Goal: Task Accomplishment & Management: Complete application form

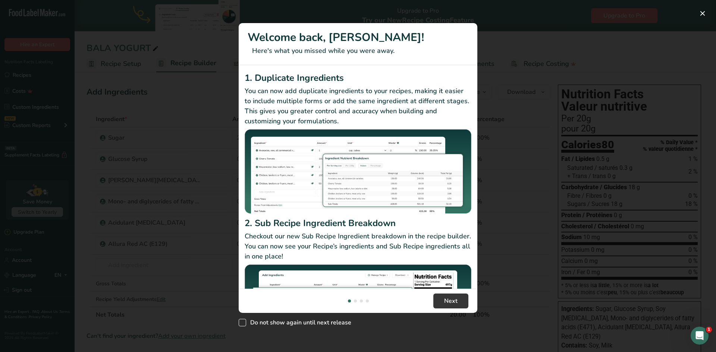
click at [244, 324] on span "New Features" at bounding box center [242, 322] width 7 height 7
click at [243, 324] on input "Do not show again until next release" at bounding box center [241, 323] width 5 height 5
checkbox input "true"
click at [703, 13] on button "New Features" at bounding box center [702, 13] width 12 height 12
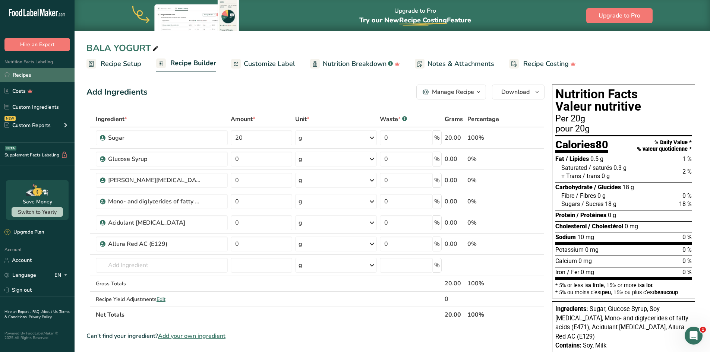
click at [16, 72] on link "Recipes" at bounding box center [37, 75] width 75 height 14
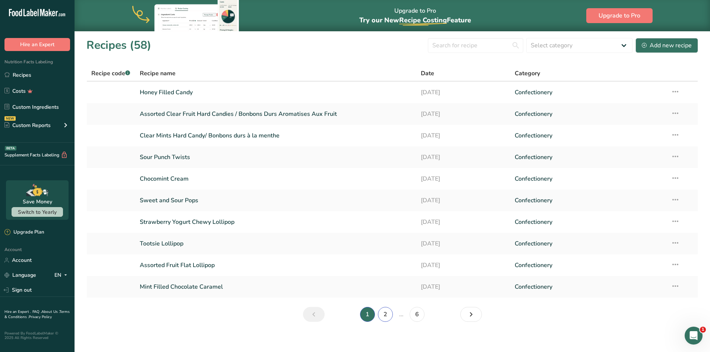
click at [383, 316] on link "2" at bounding box center [385, 314] width 15 height 15
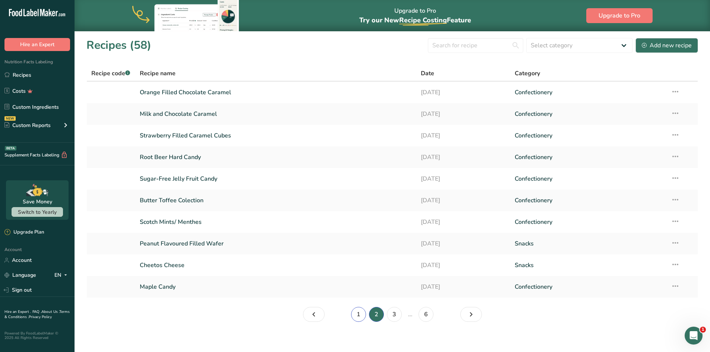
click at [360, 318] on link "1" at bounding box center [358, 314] width 15 height 15
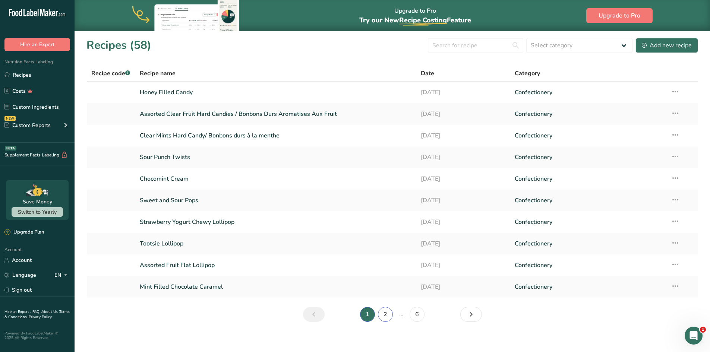
click at [386, 318] on link "2" at bounding box center [385, 314] width 15 height 15
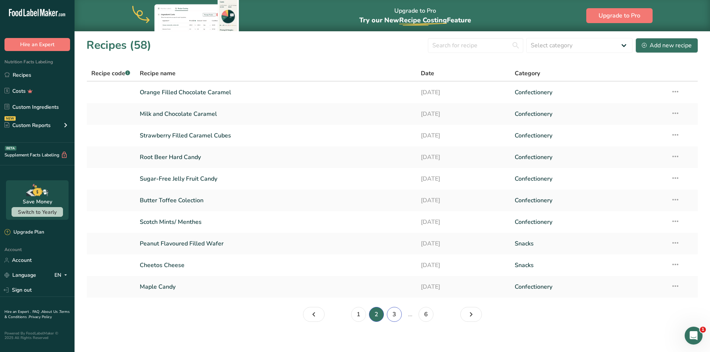
click at [392, 315] on link "3" at bounding box center [394, 314] width 15 height 15
click at [404, 316] on link "4" at bounding box center [401, 314] width 15 height 15
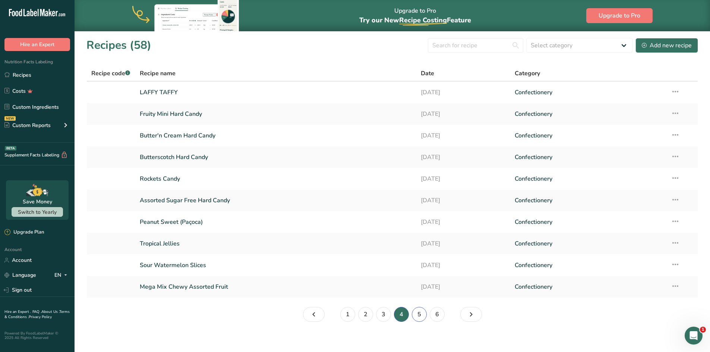
click at [419, 320] on link "5" at bounding box center [419, 314] width 15 height 15
click at [426, 318] on link "6" at bounding box center [426, 314] width 15 height 15
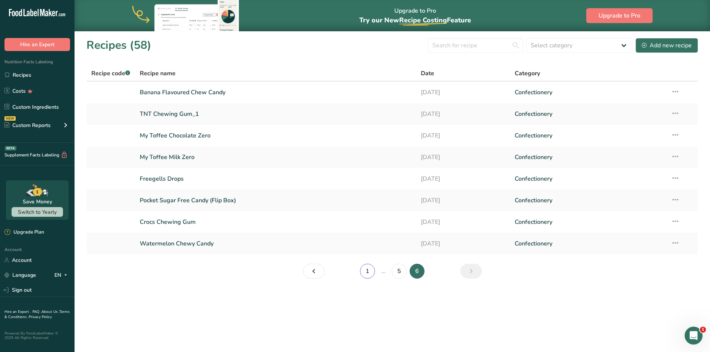
click at [369, 274] on link "1" at bounding box center [367, 271] width 15 height 15
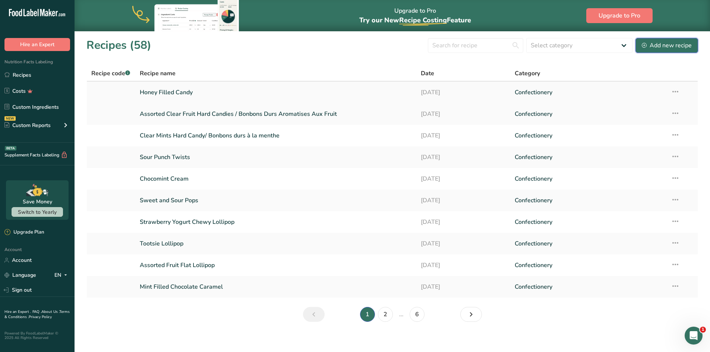
drag, startPoint x: 667, startPoint y: 51, endPoint x: 417, endPoint y: 98, distance: 254.7
click at [667, 51] on button "Add new recipe" at bounding box center [667, 45] width 63 height 15
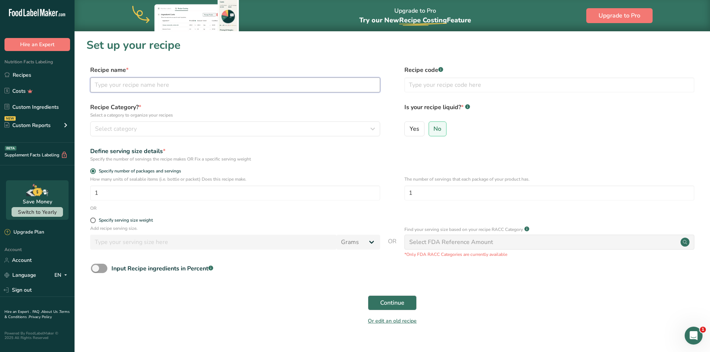
click at [164, 85] on input "text" at bounding box center [235, 85] width 290 height 15
type input "ASSORTED FRUIT FILLED CANDIES"
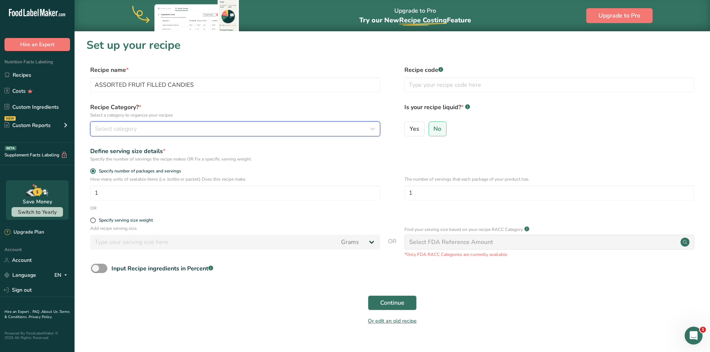
click at [113, 128] on span "Select category" at bounding box center [116, 129] width 42 height 9
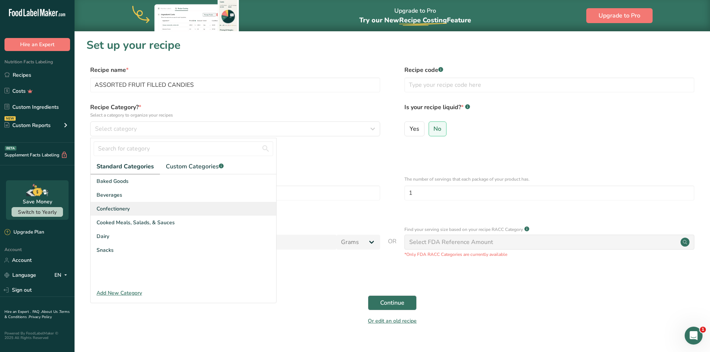
click at [122, 210] on span "Confectionery" at bounding box center [113, 209] width 33 height 8
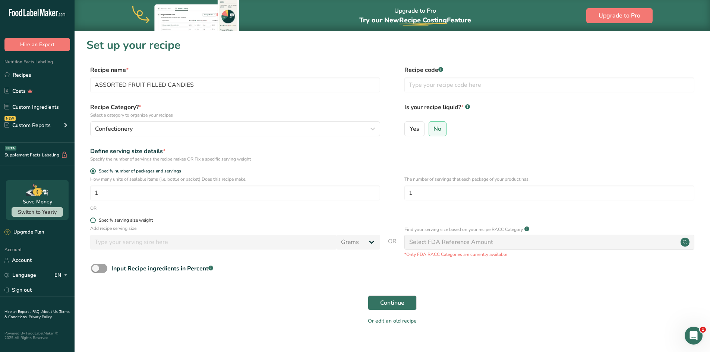
click at [94, 220] on span at bounding box center [93, 221] width 6 height 6
click at [94, 220] on input "Specify serving size weight" at bounding box center [92, 220] width 5 height 5
radio input "true"
radio input "false"
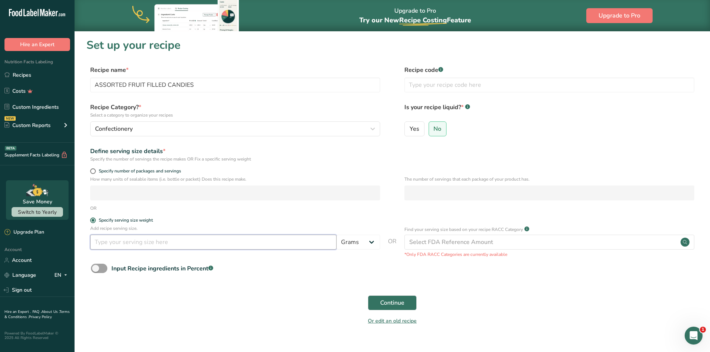
click at [118, 245] on input "number" at bounding box center [213, 242] width 246 height 15
type input "18"
click at [395, 303] on span "Continue" at bounding box center [392, 303] width 24 height 9
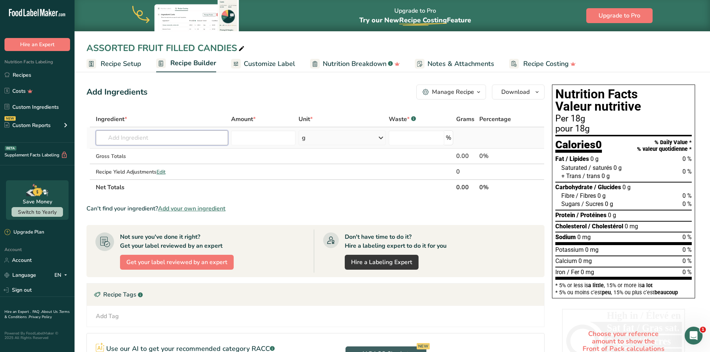
click at [147, 138] on input "text" at bounding box center [162, 137] width 132 height 15
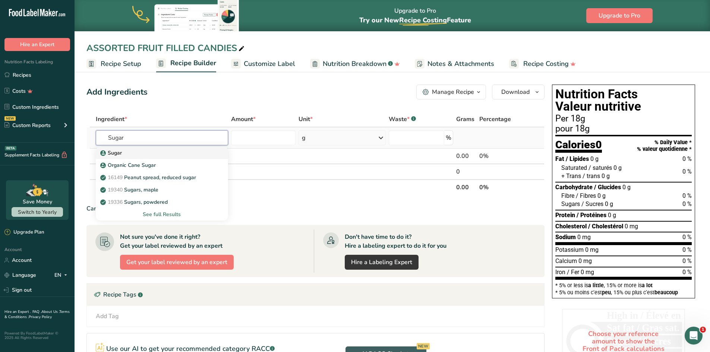
type input "Sugar"
click at [110, 153] on p "Sugar" at bounding box center [112, 153] width 20 height 8
type input "Sugar"
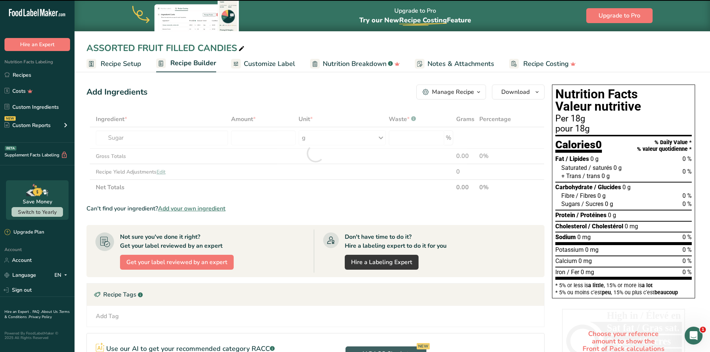
type input "0"
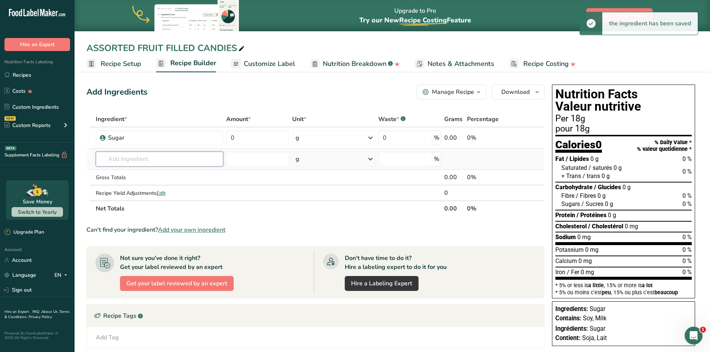
click at [120, 159] on input "text" at bounding box center [160, 159] width 128 height 15
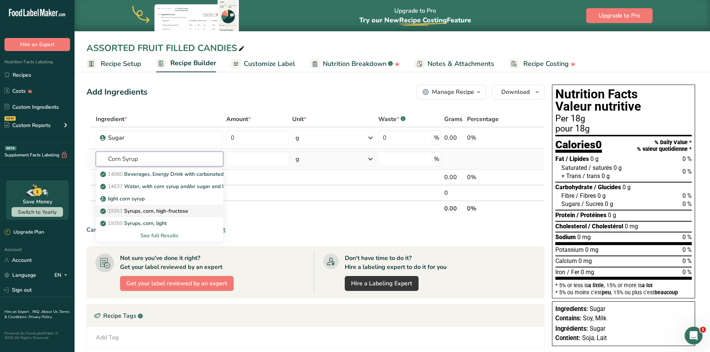
type input "Corn Syrup"
click at [138, 212] on p "19351 Syrups, corn, high-fructose" at bounding box center [145, 211] width 86 height 8
type input "Syrups, corn, high-fructose"
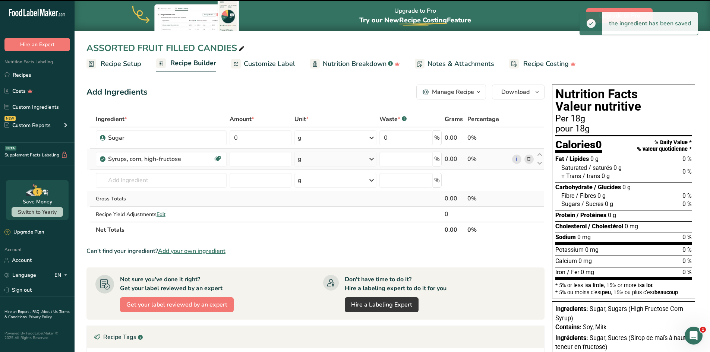
type input "0"
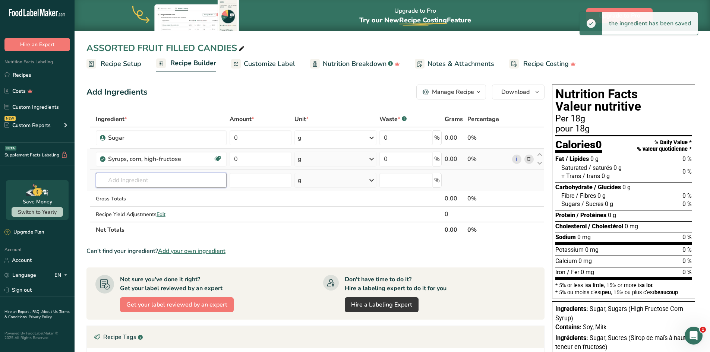
click at [117, 182] on input "text" at bounding box center [161, 180] width 131 height 15
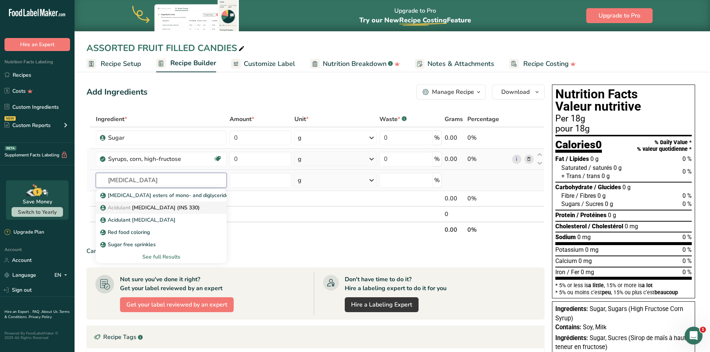
type input "[MEDICAL_DATA]"
click at [140, 208] on p "Acidulant [MEDICAL_DATA] (INS 330)" at bounding box center [151, 208] width 98 height 8
type input "[MEDICAL_DATA] (INS 330)"
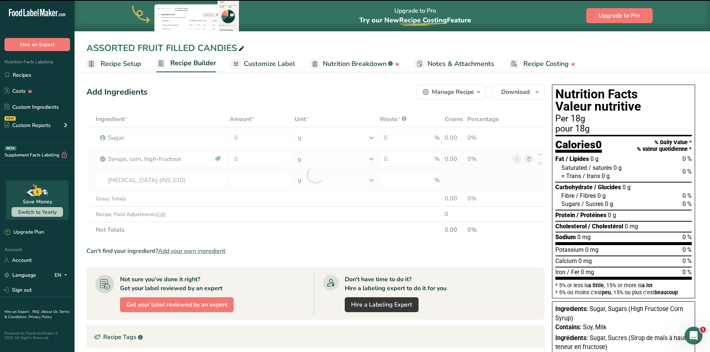
type input "0"
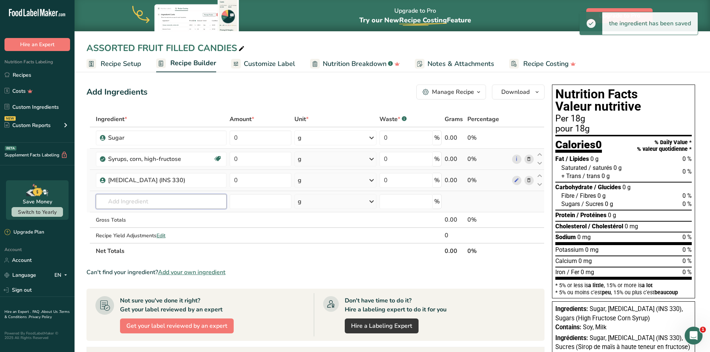
click at [127, 202] on input "text" at bounding box center [161, 201] width 131 height 15
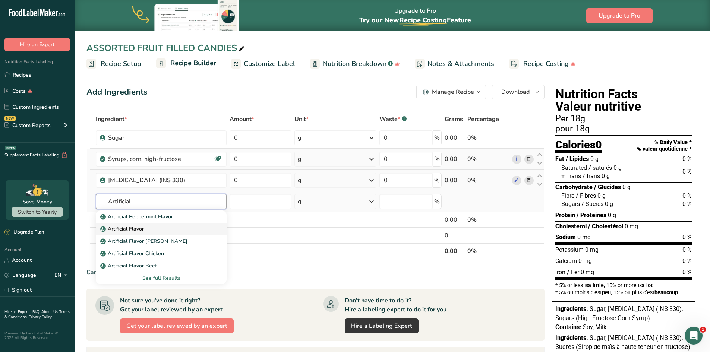
type input "Artificial"
click at [139, 227] on p "Artificial Flavor" at bounding box center [123, 229] width 42 height 8
type input "Artificial Flavor"
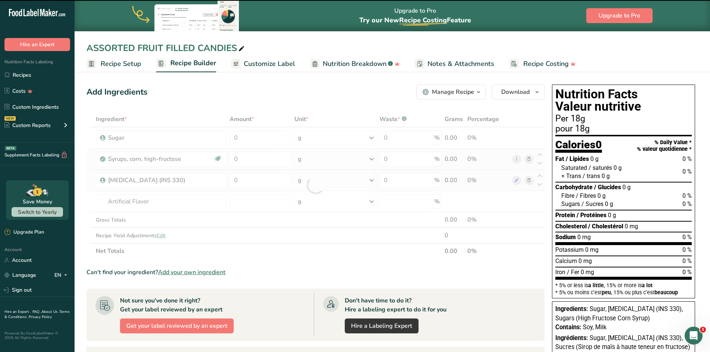
type input "0"
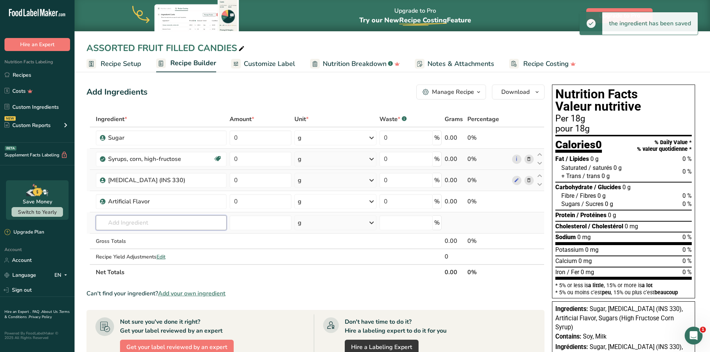
click at [130, 223] on input "text" at bounding box center [161, 222] width 131 height 15
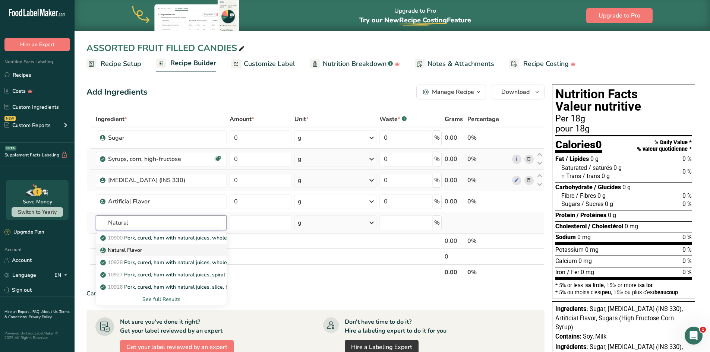
type input "Natural"
click at [133, 249] on p "Natural Flavor" at bounding box center [122, 250] width 40 height 8
type input "Natural Flavor"
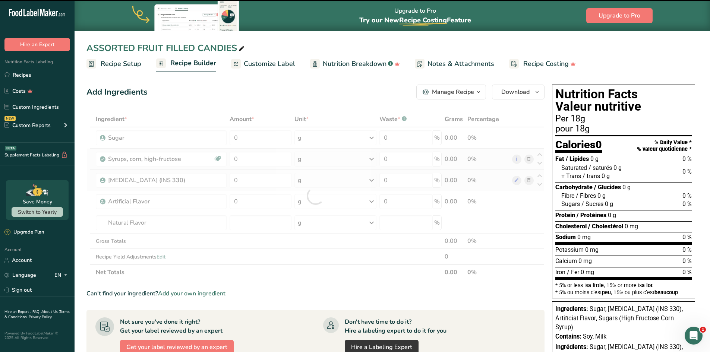
type input "0"
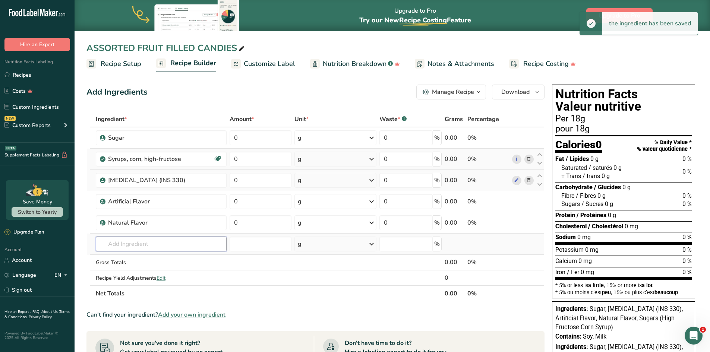
click at [136, 246] on input "text" at bounding box center [161, 244] width 131 height 15
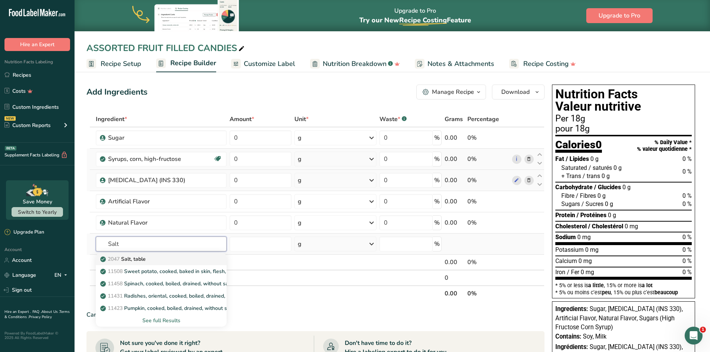
type input "Salt"
click at [136, 258] on p "2047 Salt, table" at bounding box center [124, 259] width 44 height 8
type input "Salt, table"
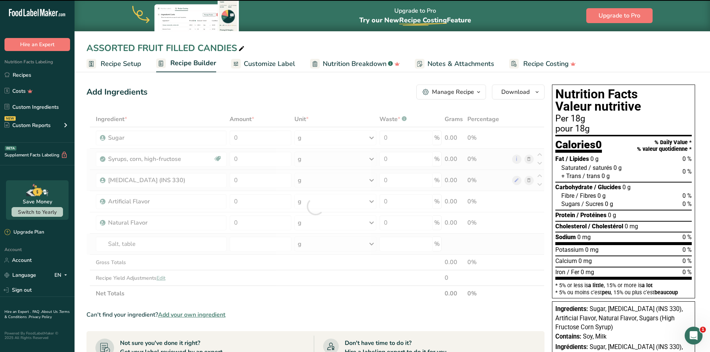
type input "0"
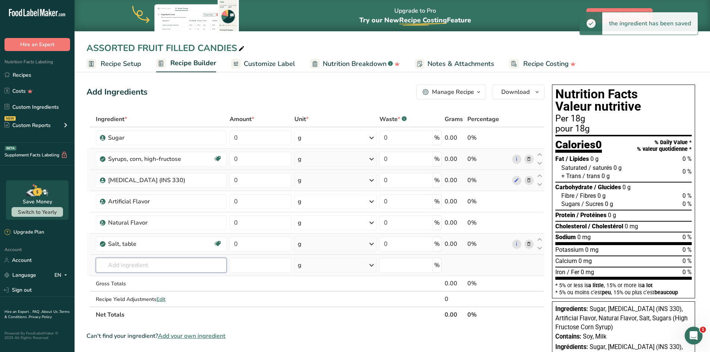
click at [134, 264] on input "text" at bounding box center [161, 265] width 131 height 15
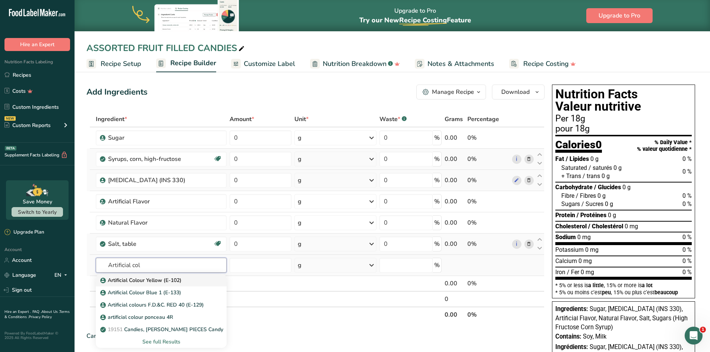
type input "Artificial col"
click at [139, 282] on p "Artificial Colour Yellow (E-102)" at bounding box center [142, 281] width 80 height 8
type input "Artificial Colour Yellow (E-102)"
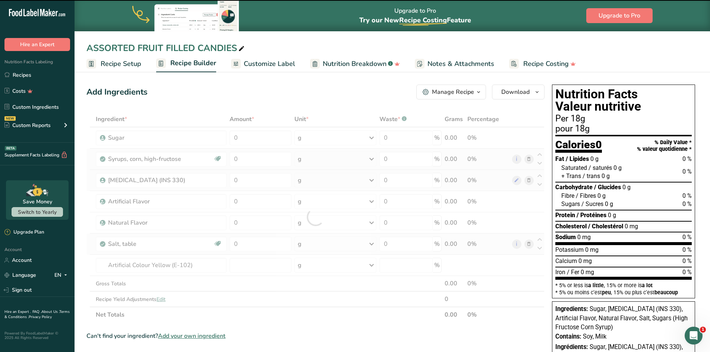
type input "0"
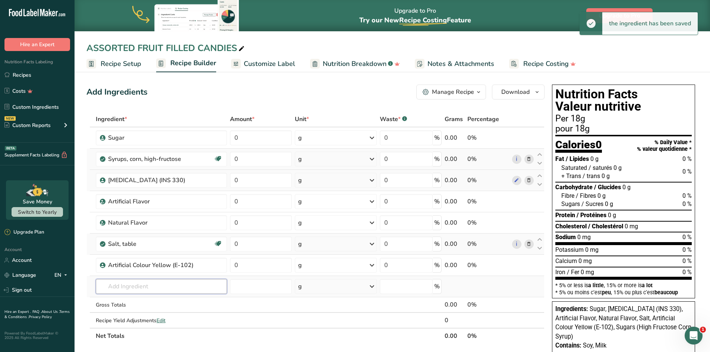
click at [139, 284] on input "text" at bounding box center [161, 286] width 131 height 15
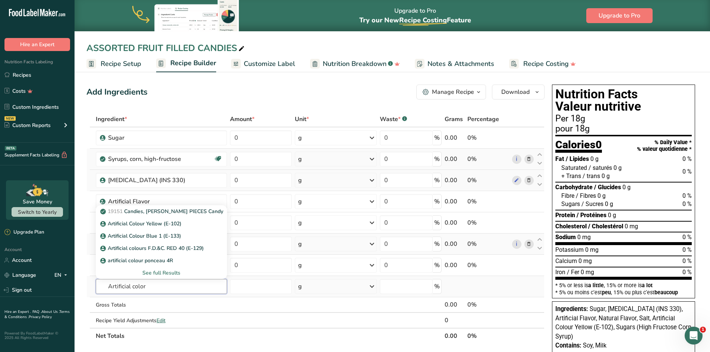
drag, startPoint x: 149, startPoint y: 287, endPoint x: 100, endPoint y: 282, distance: 49.1
click at [100, 282] on input "Artificial color" at bounding box center [161, 286] width 131 height 15
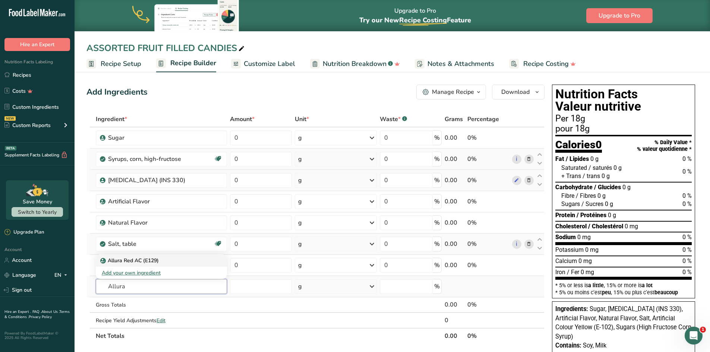
type input "Allura"
click at [129, 262] on p "Allura Red AC (E129)" at bounding box center [130, 261] width 57 height 8
type input "Allura Red AC (E129)"
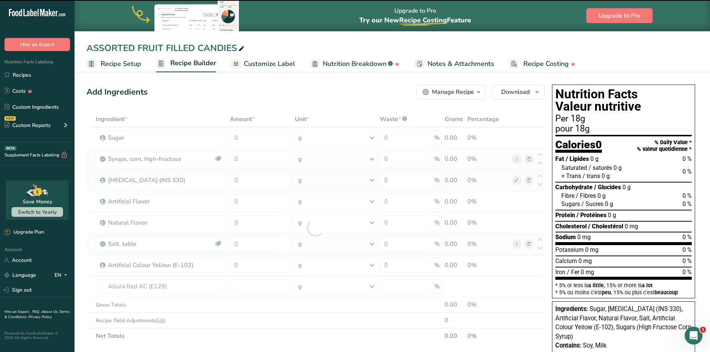
type input "0"
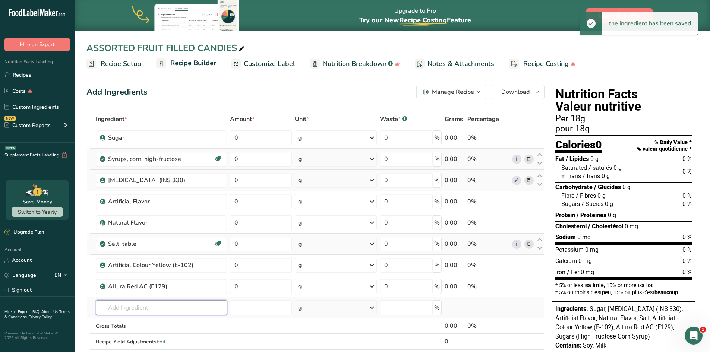
click at [125, 308] on input "text" at bounding box center [161, 307] width 131 height 15
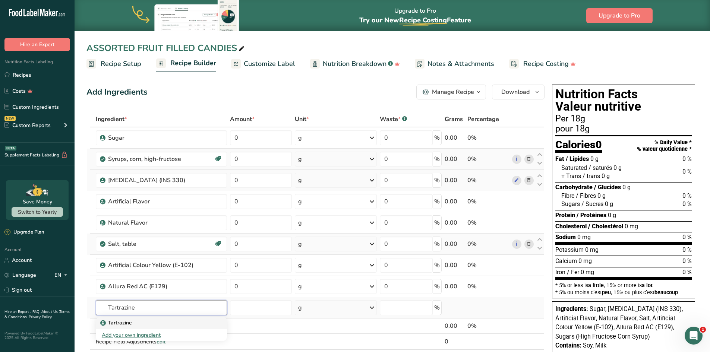
type input "Tartrazine"
click at [118, 327] on p "Tartrazine" at bounding box center [117, 323] width 30 height 8
type input "Tartrazine"
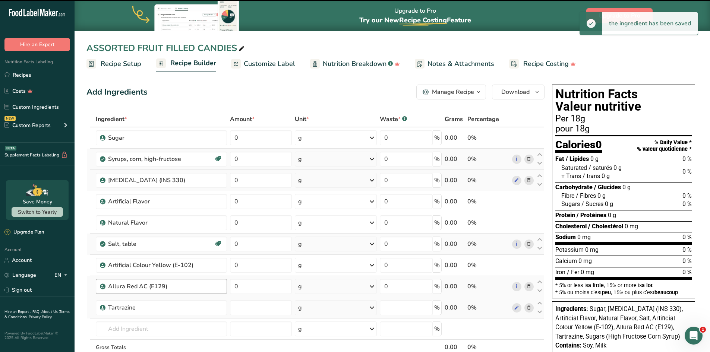
type input "0"
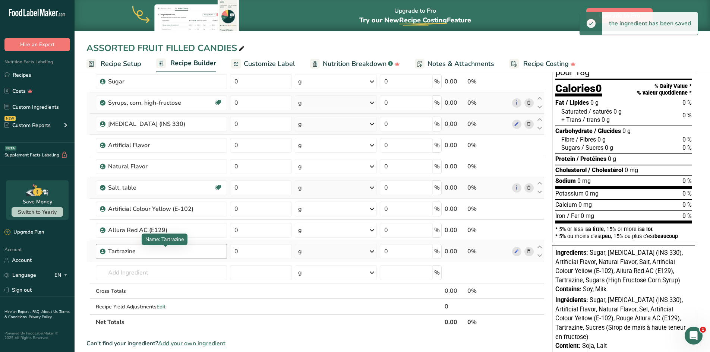
scroll to position [75, 0]
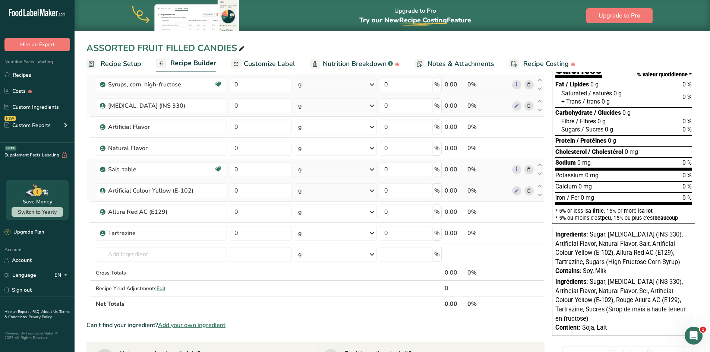
click at [530, 191] on icon at bounding box center [528, 191] width 5 height 8
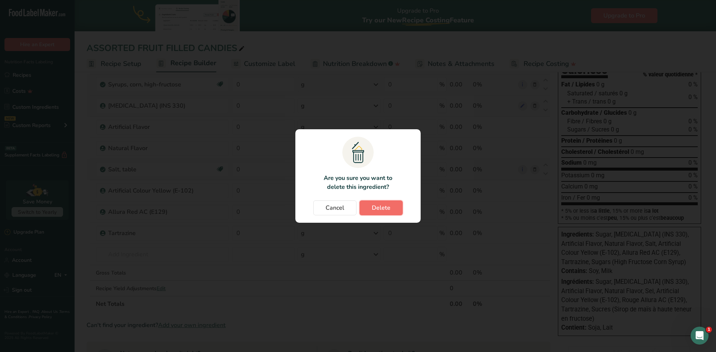
click at [378, 206] on span "Delete" at bounding box center [381, 208] width 19 height 9
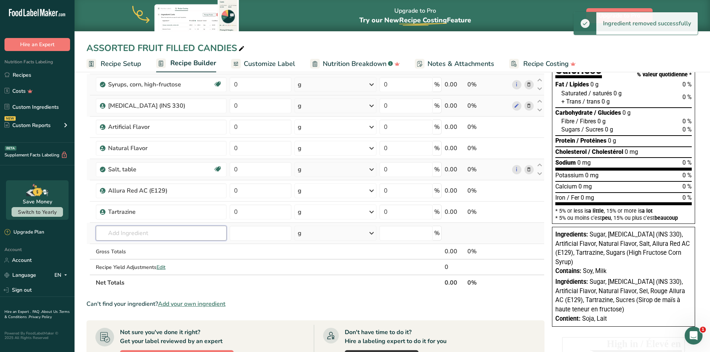
click at [116, 233] on input "text" at bounding box center [161, 233] width 131 height 15
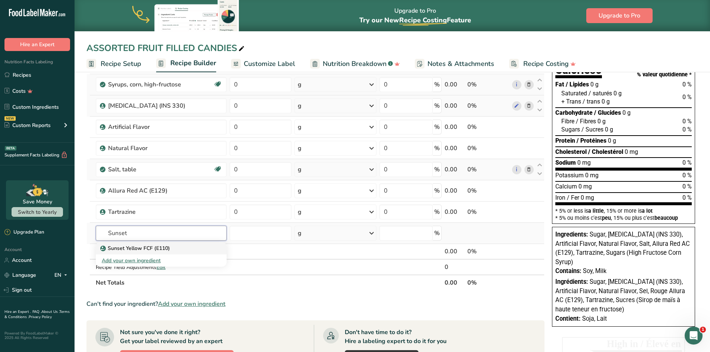
type input "Sunset"
click at [130, 248] on p "Sunset Yellow FCF (E110)" at bounding box center [136, 249] width 68 height 8
type input "Sunset Yellow FCF (E110)"
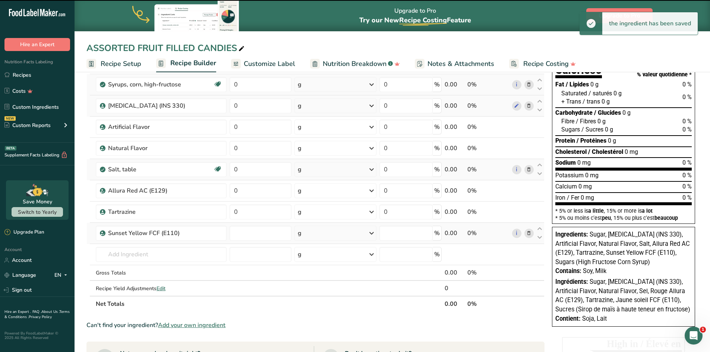
type input "0"
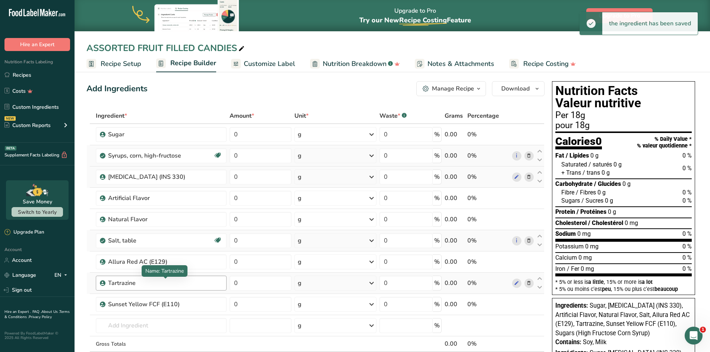
scroll to position [0, 0]
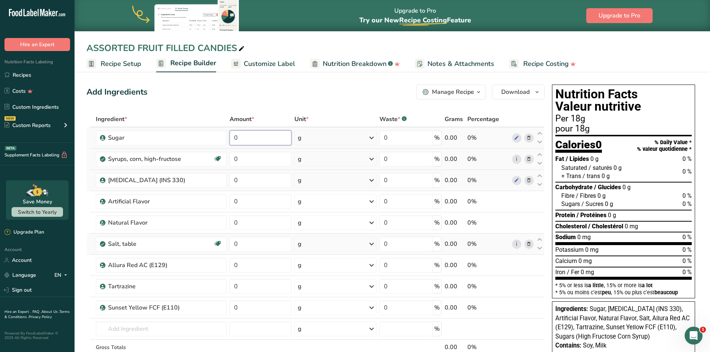
drag, startPoint x: 242, startPoint y: 140, endPoint x: 231, endPoint y: 139, distance: 11.7
click at [231, 139] on input "0" at bounding box center [261, 137] width 62 height 15
type input "13"
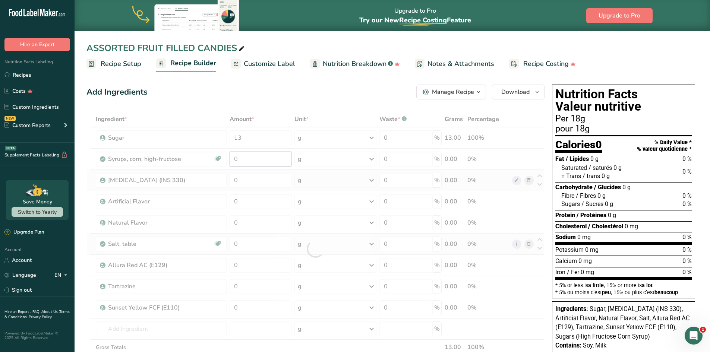
drag, startPoint x: 240, startPoint y: 158, endPoint x: 232, endPoint y: 158, distance: 8.2
click at [232, 158] on div "Ingredient * Amount * Unit * Waste * .a-a{fill:#347362;}.b-a{fill:#fff;} Grams …" at bounding box center [315, 248] width 458 height 275
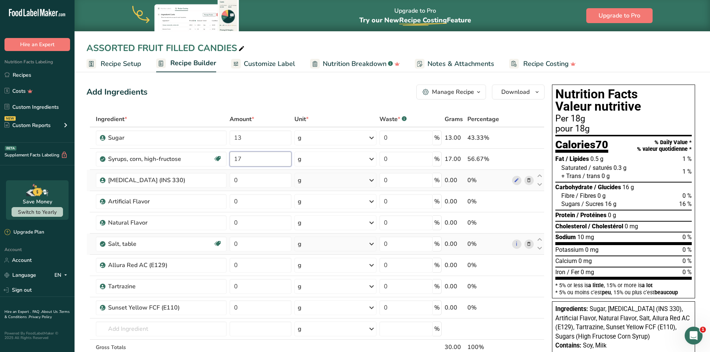
type input "17"
click at [253, 98] on div "Add Ingredients Manage Recipe Delete Recipe Duplicate Recipe Scale Recipe Save …" at bounding box center [315, 92] width 458 height 15
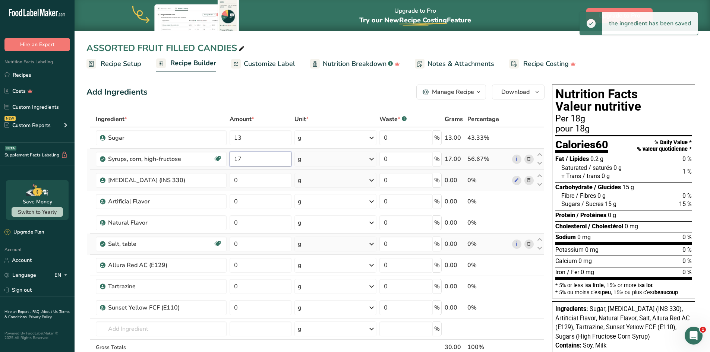
drag, startPoint x: 242, startPoint y: 158, endPoint x: 229, endPoint y: 157, distance: 13.1
click at [229, 157] on td "17" at bounding box center [260, 159] width 65 height 21
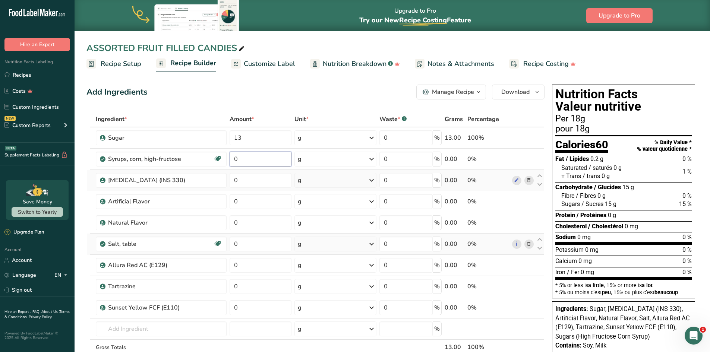
type input "0"
click at [274, 105] on div "Add Ingredients Manage Recipe Delete Recipe Duplicate Recipe Scale Recipe Save …" at bounding box center [317, 356] width 463 height 549
click at [255, 63] on span "Customize Label" at bounding box center [269, 64] width 51 height 10
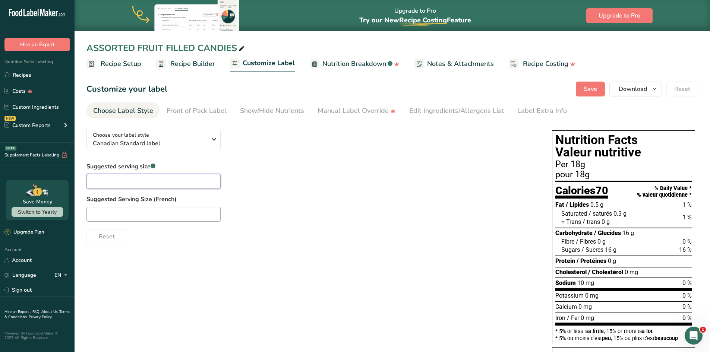
click at [161, 180] on input "text" at bounding box center [153, 181] width 134 height 15
type input "3 Candies"
click at [165, 216] on input "text" at bounding box center [153, 214] width 134 height 15
type input "#"
type input "3 Bonbons"
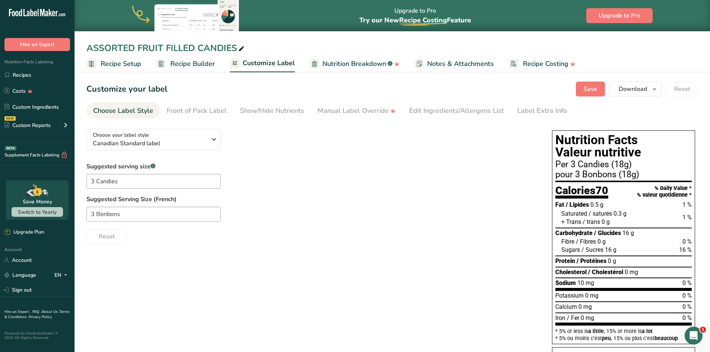
click at [309, 239] on div "Reset" at bounding box center [311, 235] width 451 height 18
click at [442, 112] on div "Edit Ingredients/Allergens List" at bounding box center [456, 111] width 95 height 10
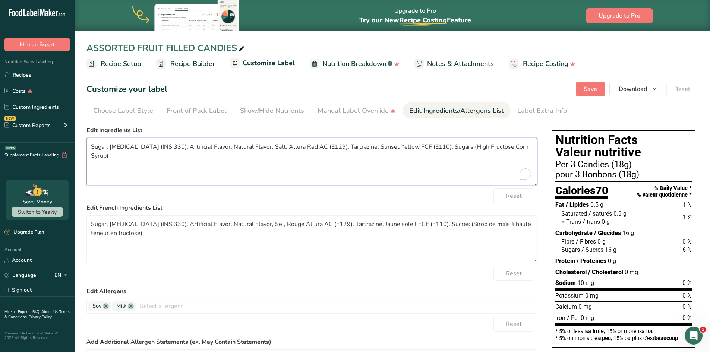
drag, startPoint x: 488, startPoint y: 147, endPoint x: 453, endPoint y: 147, distance: 34.3
click at [451, 147] on textarea "Sugar, [MEDICAL_DATA] (INS 330), Artificial Flavor, Natural Flavor, Salt, Allur…" at bounding box center [311, 162] width 451 height 48
drag, startPoint x: 501, startPoint y: 146, endPoint x: 429, endPoint y: 145, distance: 72.0
click at [429, 145] on textarea "Sugar, [MEDICAL_DATA] (INS 330), Artificial Flavor, Natural Flavor, Salt, Allur…" at bounding box center [311, 162] width 451 height 48
drag, startPoint x: 106, startPoint y: 147, endPoint x: 91, endPoint y: 148, distance: 15.0
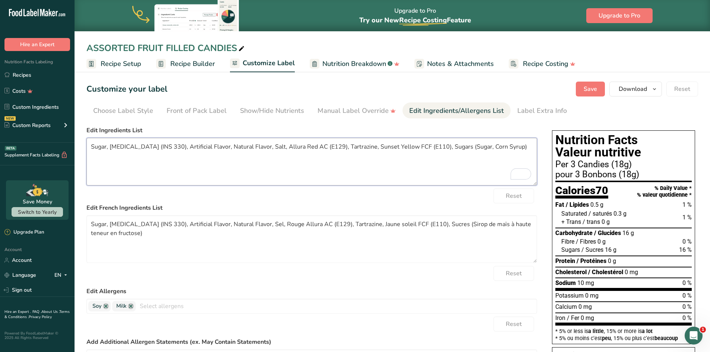
click at [91, 148] on textarea "Sugar, [MEDICAL_DATA] (INS 330), Artificial Flavor, Natural Flavor, Salt, Allur…" at bounding box center [311, 162] width 451 height 48
paste textarea "s (Sugar, Corn Syrup)"
drag, startPoint x: 485, startPoint y: 145, endPoint x: 485, endPoint y: 156, distance: 11.6
click at [485, 156] on textarea "Sugars (Sugar, Corn Syrup), [MEDICAL_DATA] (INS 330), Artificial Flavor, Natura…" at bounding box center [311, 162] width 451 height 48
click at [220, 147] on textarea "Sugars (Sugar, Corn Syrup), [MEDICAL_DATA] (INS 330), Artificial Flavor, Natura…" at bounding box center [311, 162] width 451 height 48
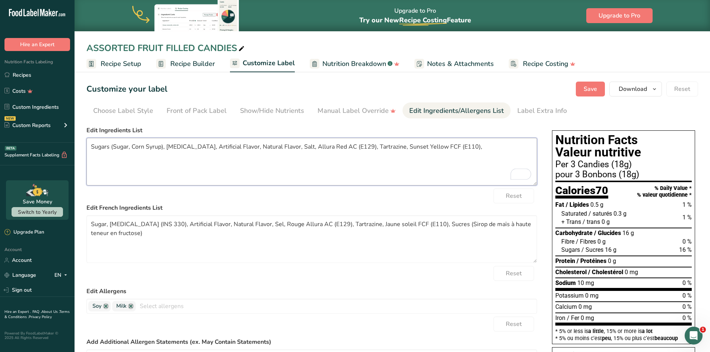
click at [234, 146] on textarea "Sugars (Sugar, Corn Syrup), [MEDICAL_DATA], Artificial Flavor, Natural Flavor, …" at bounding box center [311, 162] width 451 height 48
click at [279, 147] on textarea "Sugars (Sugar, Corn Syrup), [MEDICAL_DATA], Artificial Flavour, Natural Flavor,…" at bounding box center [311, 162] width 451 height 48
drag, startPoint x: 359, startPoint y: 147, endPoint x: 344, endPoint y: 147, distance: 14.9
click at [344, 147] on textarea "Sugars (Sugar, Corn Syrup), [MEDICAL_DATA], Artificial Flavour, Natural Flavour…" at bounding box center [311, 162] width 451 height 48
click at [363, 166] on textarea "Sugars (Sugar, Corn Syrup), [MEDICAL_DATA], Artificial Flavour, Natural Flavour…" at bounding box center [311, 162] width 451 height 48
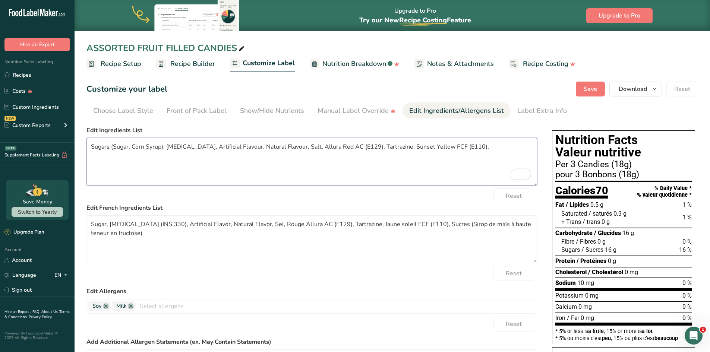
click at [462, 148] on textarea "Sugars (Sugar, Corn Syrup), [MEDICAL_DATA], Artificial Flavour, Natural Flavour…" at bounding box center [311, 162] width 451 height 48
drag, startPoint x: 467, startPoint y: 148, endPoint x: 89, endPoint y: 156, distance: 378.5
click at [89, 156] on textarea "Sugars (Sugar, Corn Syrup), [MEDICAL_DATA], Artificial Flavour, Natural Flavour…" at bounding box center [311, 162] width 451 height 48
type textarea "Sugars (Sugar, Corn Syrup), [MEDICAL_DATA], Artificial Flavour, Natural Flavour…"
drag, startPoint x: 130, startPoint y: 235, endPoint x: 86, endPoint y: 223, distance: 45.7
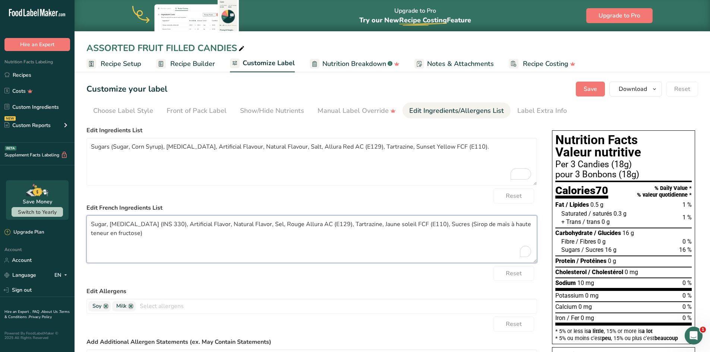
click at [86, 223] on textarea "Sugar, [MEDICAL_DATA] (INS 330), Artificial Flavor, Natural Flavor, Sel, Rouge …" at bounding box center [311, 239] width 451 height 48
paste textarea "cres (sucre, sirop de maïs), acide citrique, arôme artificiel, arôme naturel, s…"
click at [115, 226] on textarea "Sucres (sucre, sirop de maïs), acide citrique, arôme artificiel, arôme naturel,…" at bounding box center [311, 239] width 451 height 48
click at [132, 225] on textarea "Sucres ([GEOGRAPHIC_DATA], sirop de maïs), acide citrique, arôme artificiel, ar…" at bounding box center [311, 239] width 451 height 48
click at [155, 225] on textarea "Sucres (Sucre, Sirop de maïs), acide citrique, arôme artificiel, arôme naturel,…" at bounding box center [311, 239] width 451 height 48
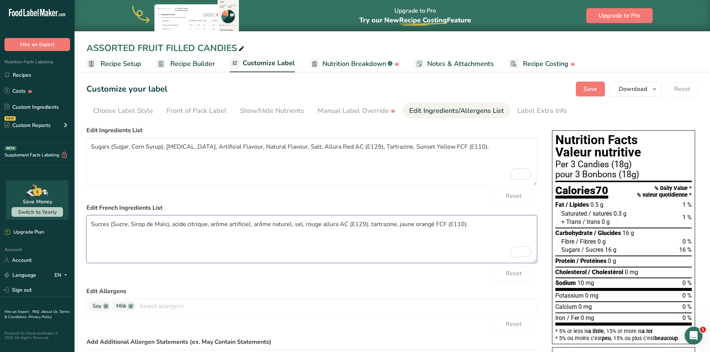
click at [172, 226] on textarea "Sucres (Sucre, Sirop de Maïs), acide citrique, arôme artificiel, arôme naturel,…" at bounding box center [311, 239] width 451 height 48
click at [189, 225] on textarea "Sucres (Sucre, Sirop de Maïs), Acide citrique, arôme artificiel, arôme naturel,…" at bounding box center [311, 239] width 451 height 48
click at [213, 223] on textarea "Sucres (Sucre, Sirop de Maïs), Acide Citrique, arôme artificiel, arôme naturel,…" at bounding box center [311, 239] width 451 height 48
click at [233, 224] on textarea "Sucres (Sucre, Sirop de Maïs), Acide Citrique, Arôme artificiel, arôme naturel,…" at bounding box center [311, 239] width 451 height 48
click at [256, 224] on textarea "Sucres (Sucre, Sirop de Maïs), Acide Citrique, Arôme Artificiel, arôme naturel,…" at bounding box center [311, 239] width 451 height 48
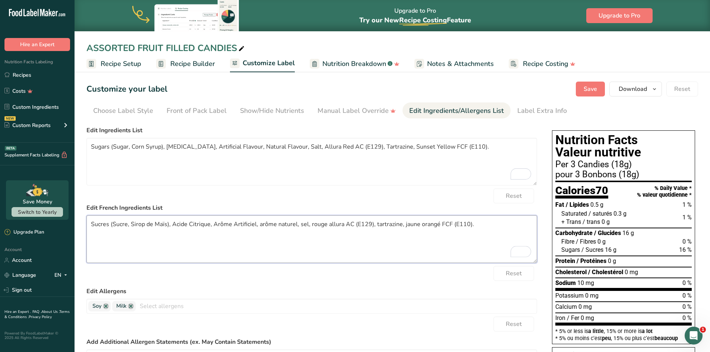
click at [259, 223] on textarea "Sucres (Sucre, Sirop de Maïs), Acide Citrique, Arôme Artificiel, arôme naturel,…" at bounding box center [311, 239] width 451 height 48
click at [258, 223] on textarea "Sucres (Sucre, Sirop de Maïs), Acide Citrique, Arôme Artificiel, arôme naturel,…" at bounding box center [311, 239] width 451 height 48
click at [278, 224] on textarea "Sucres (Sucre, Sirop de Maïs), Acide Citrique, Arôme Artificiel, Arôme naturel,…" at bounding box center [311, 239] width 451 height 48
click at [300, 225] on textarea "Sucres (Sucre, Sirop de Maïs), Acide Citrique, Arôme Artificiel, Arôme Naturel,…" at bounding box center [311, 239] width 451 height 48
click at [312, 224] on textarea "Sucres (Sucre, Sirop de Maïs), Acide Citrique, Arôme Artificiel, Arôme Naturel,…" at bounding box center [311, 239] width 451 height 48
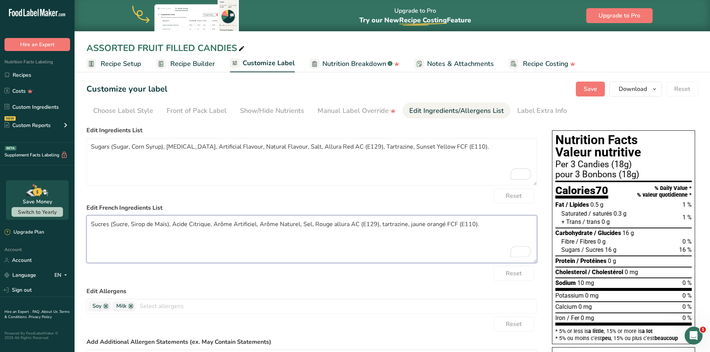
click at [331, 224] on textarea "Sucres (Sucre, Sirop de Maïs), Acide Citrique, Arôme Artificiel, Arôme Naturel,…" at bounding box center [311, 239] width 451 height 48
click at [379, 223] on textarea "Sucres (Sucre, Sirop de Maïs), Acide Citrique, Arôme Artificiel, Arôme Naturel,…" at bounding box center [311, 239] width 451 height 48
click at [407, 224] on textarea "Sucres (Sucre, Sirop de Maïs), Acide Citrique, Arôme Artificiel, Arôme Naturel,…" at bounding box center [311, 239] width 451 height 48
click at [426, 225] on textarea "Sucres (Sucre, Sirop de Maïs), Acide Citrique, Arôme Artificiel, Arôme Naturel,…" at bounding box center [311, 239] width 451 height 48
type textarea "Sucres (Sucre, Sirop de Maïs), Acide Citrique, Arôme Artificiel, Arôme Naturel,…"
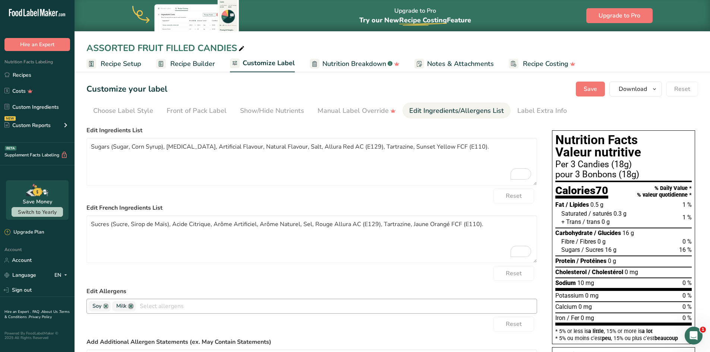
click at [132, 306] on link at bounding box center [131, 306] width 6 height 6
type input "GL"
click at [101, 294] on link "Gluten" at bounding box center [312, 293] width 450 height 12
click at [138, 307] on link at bounding box center [137, 306] width 6 height 6
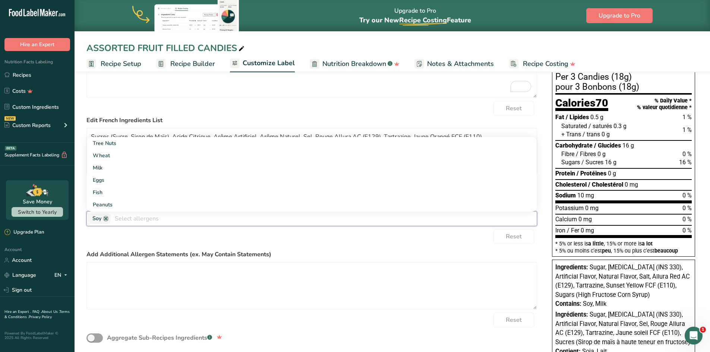
scroll to position [112, 0]
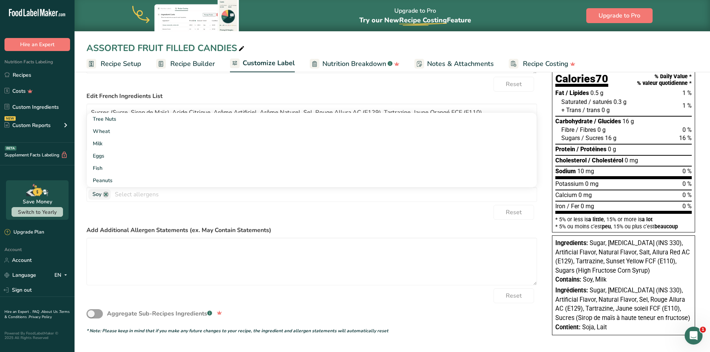
click at [132, 212] on div "Reset" at bounding box center [311, 212] width 451 height 15
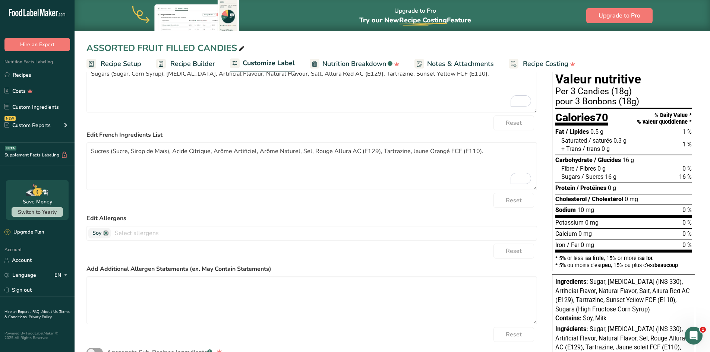
scroll to position [0, 0]
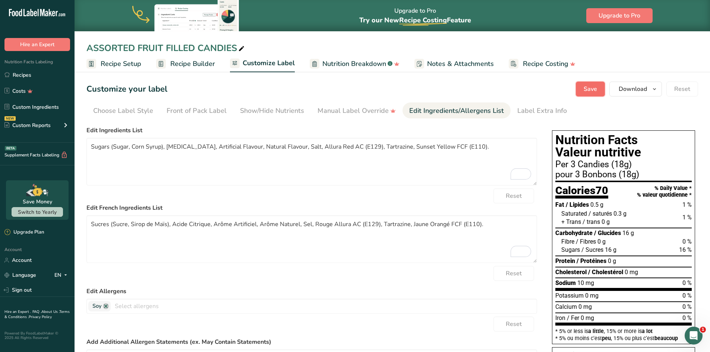
click at [589, 92] on span "Save" at bounding box center [590, 89] width 13 height 9
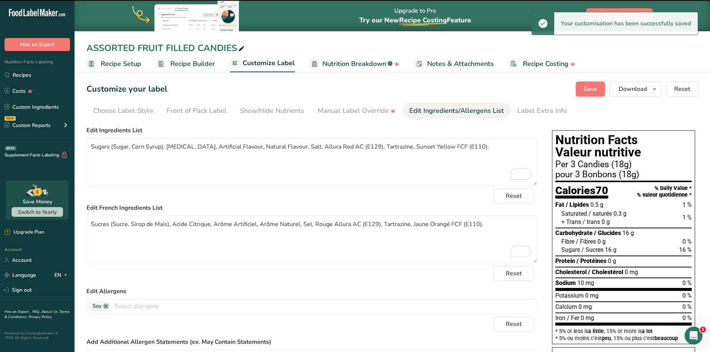
type textarea "Sugars (Sugar, Corn Syrup), [MEDICAL_DATA], Artificial Flavour, Natural Flavour…"
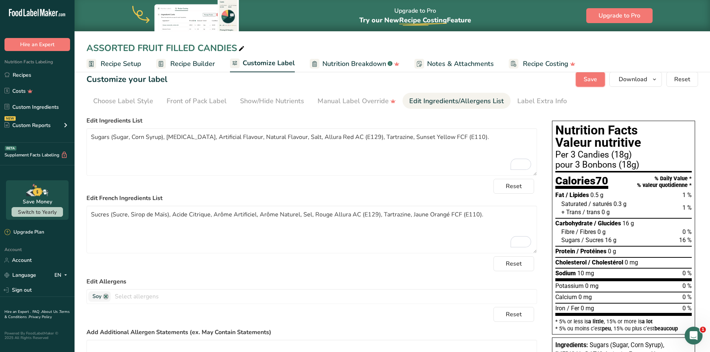
scroll to position [3, 0]
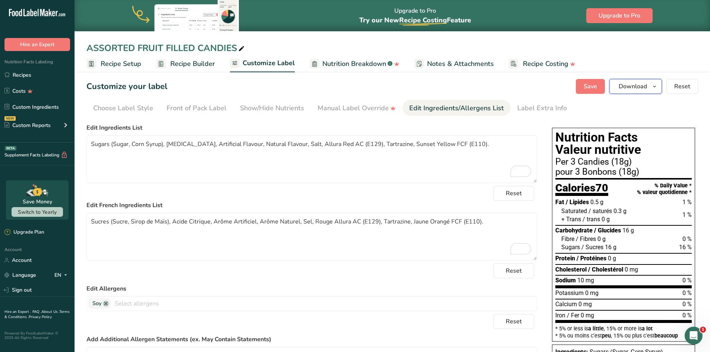
click at [655, 86] on icon "button" at bounding box center [655, 86] width 6 height 9
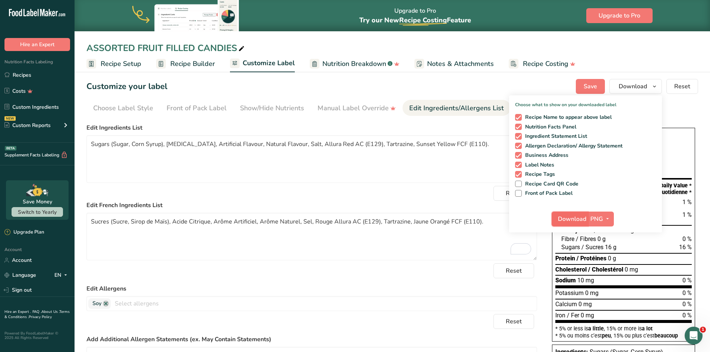
click at [576, 222] on span "Download" at bounding box center [572, 219] width 28 height 9
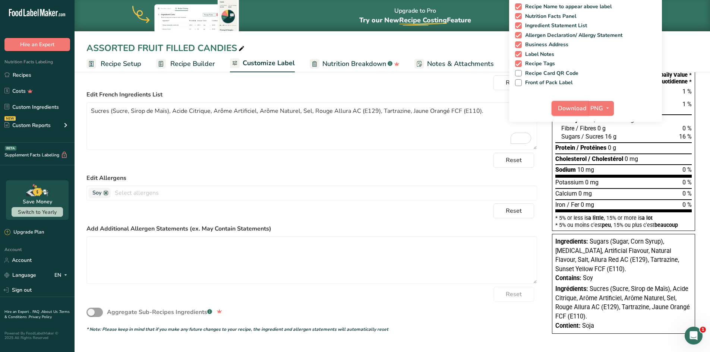
scroll to position [114, 0]
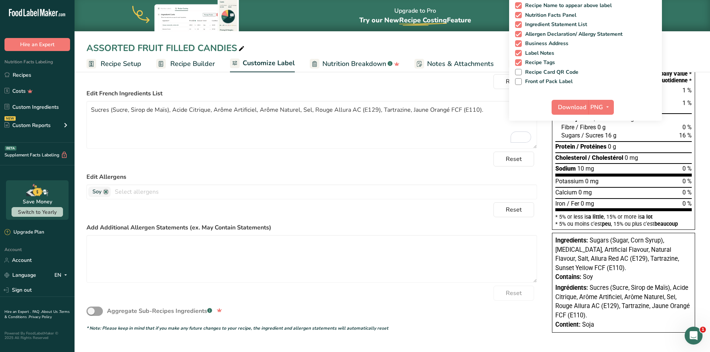
drag, startPoint x: 600, startPoint y: 327, endPoint x: 556, endPoint y: 242, distance: 95.9
click at [556, 242] on div "Ingredients: Sugars (Sugar, Corn Syrup), Citric Acid, Artificial Flavour, Natur…" at bounding box center [623, 283] width 143 height 100
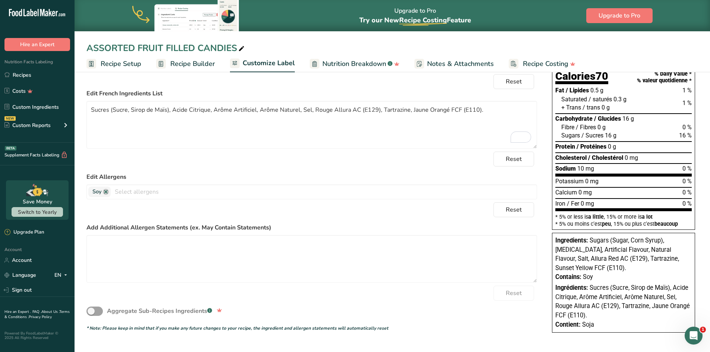
copy div "Ingredients: Sugars (Sugar, Corn Syrup), Citric Acid, Artificial Flavour, Natur…"
